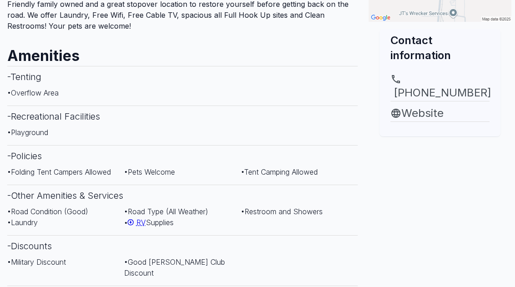
scroll to position [362, 0]
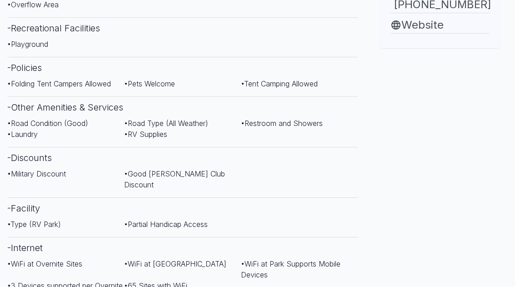
scroll to position [450, 0]
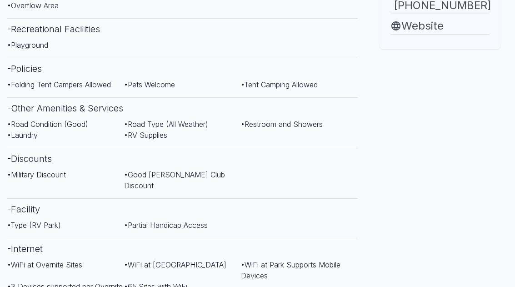
click at [45, 220] on div "• Type (RV Park) • Partial Handicap Access" at bounding box center [182, 229] width 351 height 18
click at [31, 221] on span "• Type (RV Park)" at bounding box center [34, 225] width 54 height 9
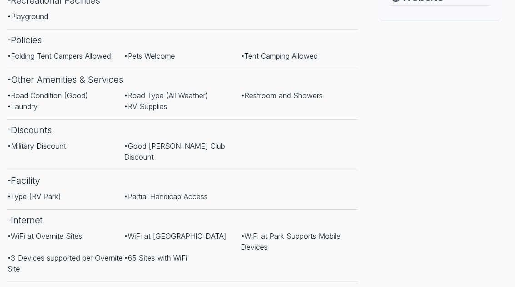
scroll to position [480, 0]
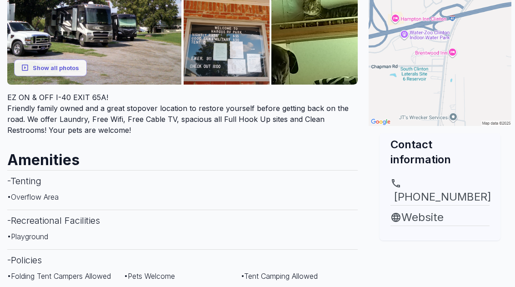
scroll to position [264, 0]
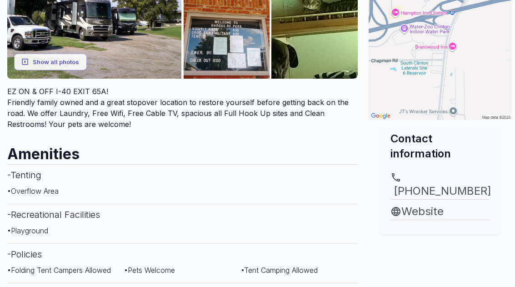
click at [424, 203] on link "Website" at bounding box center [440, 211] width 99 height 16
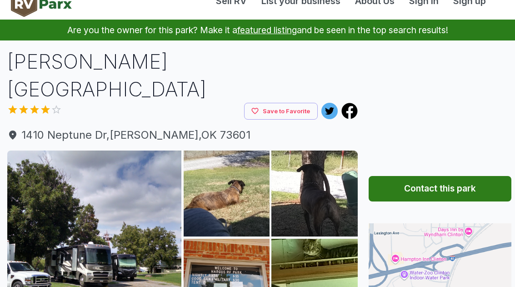
scroll to position [18, 0]
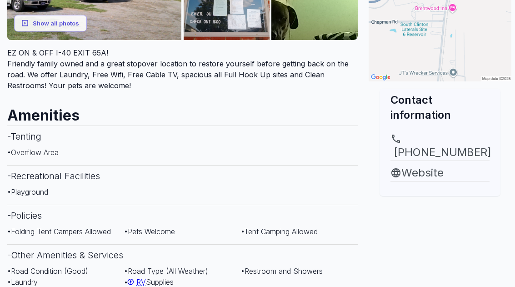
scroll to position [303, 0]
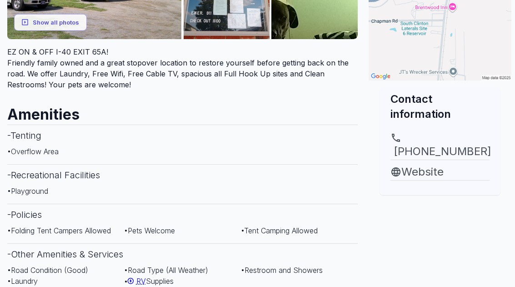
click at [380, 163] on div "(580) 323-1664 Website" at bounding box center [440, 161] width 121 height 70
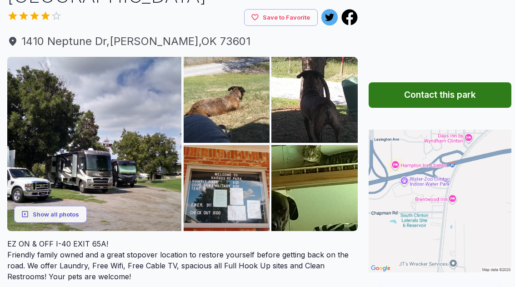
scroll to position [0, 0]
